Goal: Information Seeking & Learning: Learn about a topic

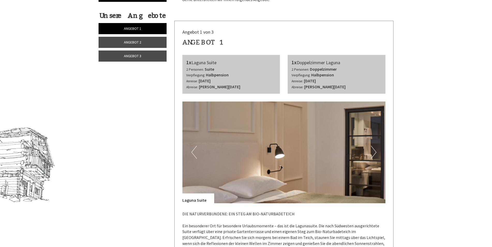
scroll to position [233, 0]
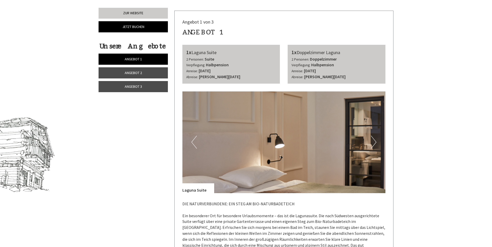
click at [375, 143] on button "Next" at bounding box center [373, 142] width 5 height 13
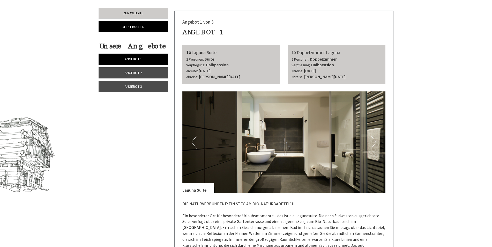
click at [375, 143] on button "Next" at bounding box center [373, 142] width 5 height 13
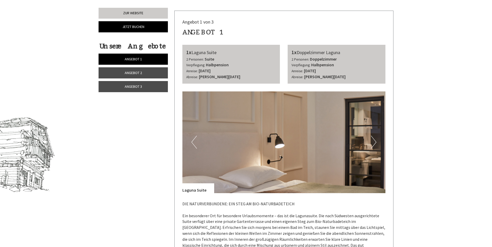
click at [375, 143] on button "Next" at bounding box center [373, 142] width 5 height 13
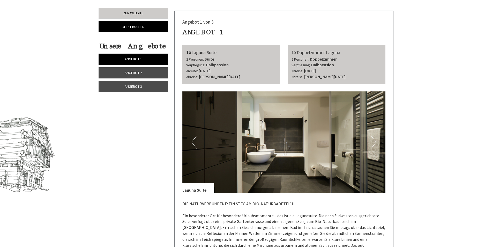
click at [329, 62] on b "Halbpension" at bounding box center [322, 64] width 23 height 5
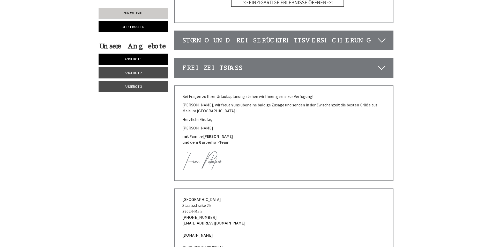
scroll to position [2330, 0]
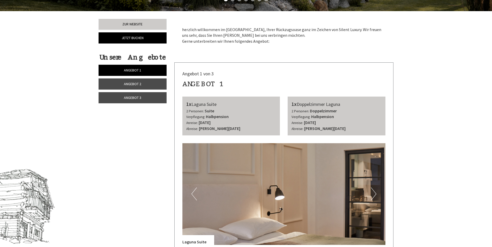
scroll to position [311, 0]
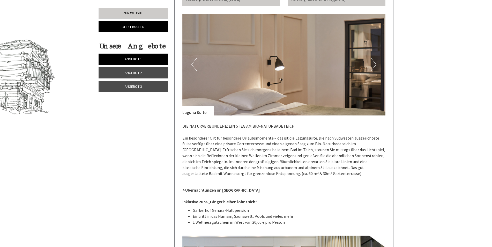
click at [372, 62] on button "Next" at bounding box center [373, 64] width 5 height 13
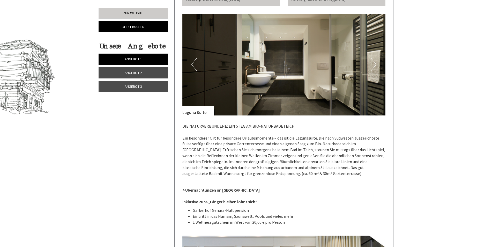
click at [372, 62] on button "Next" at bounding box center [373, 64] width 5 height 13
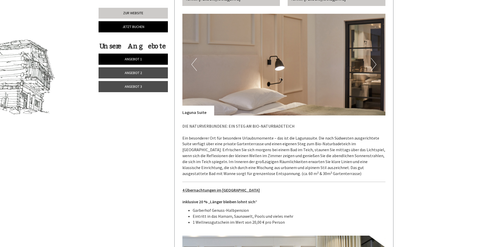
click at [144, 69] on link "Angebot 2" at bounding box center [133, 72] width 69 height 11
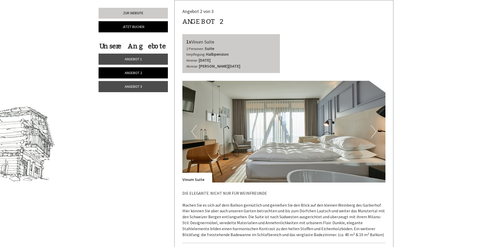
click at [373, 130] on button "Next" at bounding box center [373, 131] width 5 height 13
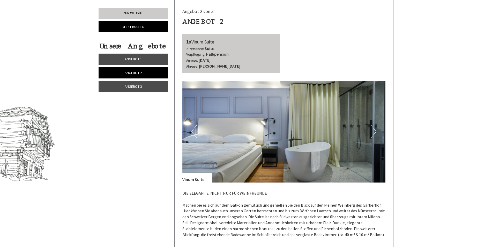
click at [373, 130] on button "Next" at bounding box center [373, 131] width 5 height 13
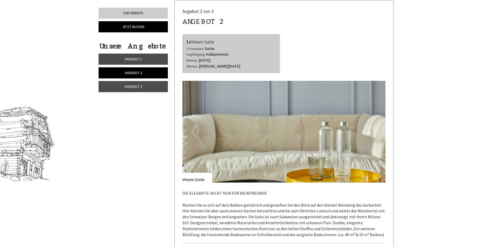
click at [139, 87] on span "Angebot 3" at bounding box center [133, 86] width 17 height 5
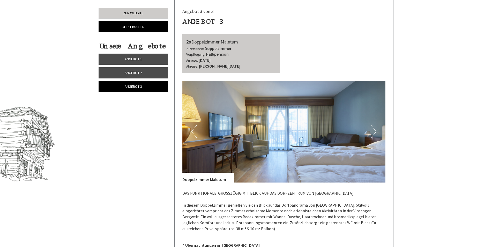
click at [372, 127] on button "Next" at bounding box center [373, 131] width 5 height 13
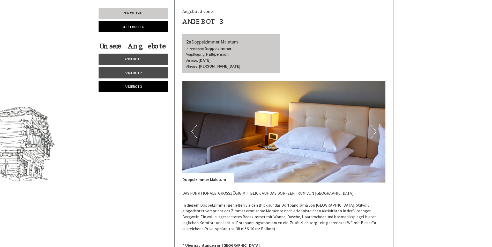
click at [372, 127] on button "Next" at bounding box center [373, 131] width 5 height 13
